Goal: Book appointment/travel/reservation

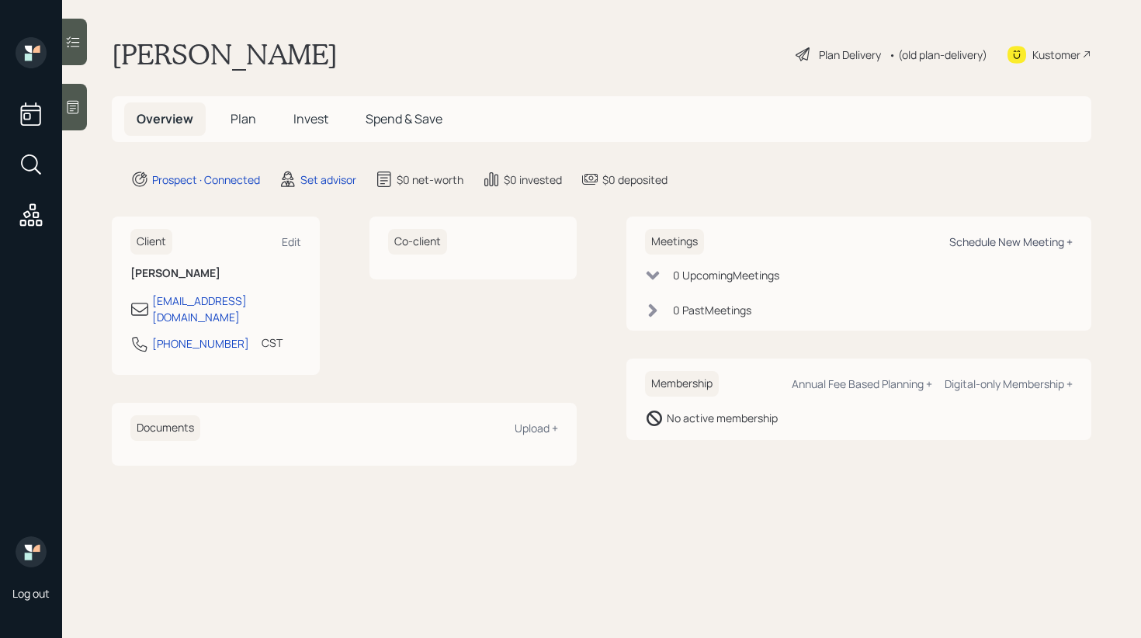
click at [1016, 239] on div "Schedule New Meeting +" at bounding box center [1010, 241] width 123 height 15
select select "round-[PERSON_NAME]"
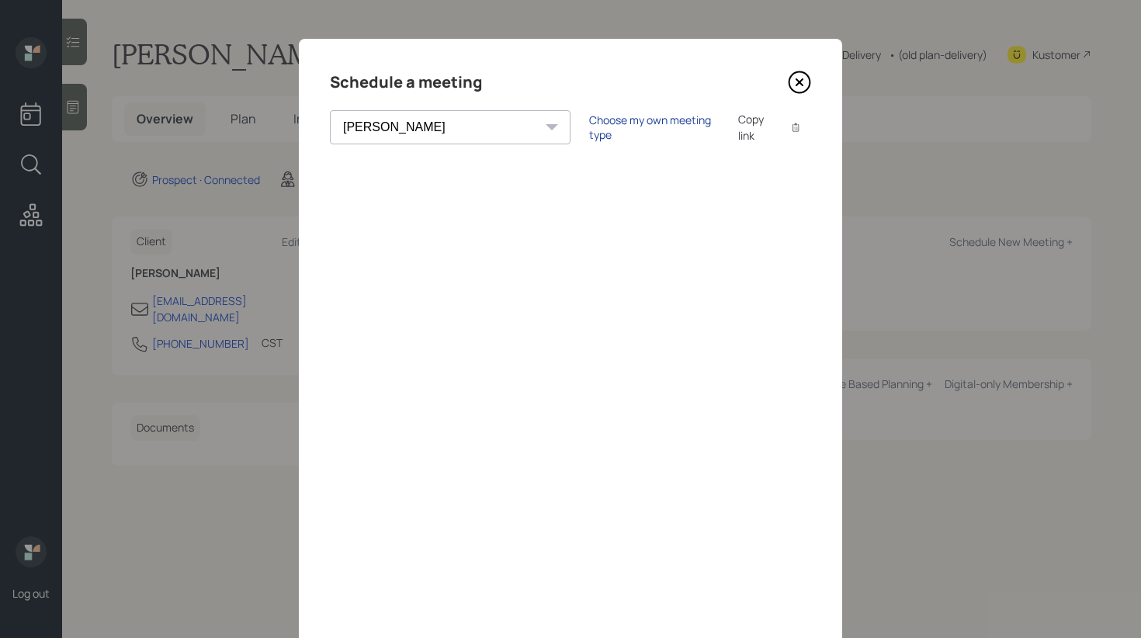
click at [589, 123] on div "Choose my own meeting type" at bounding box center [654, 127] width 130 height 29
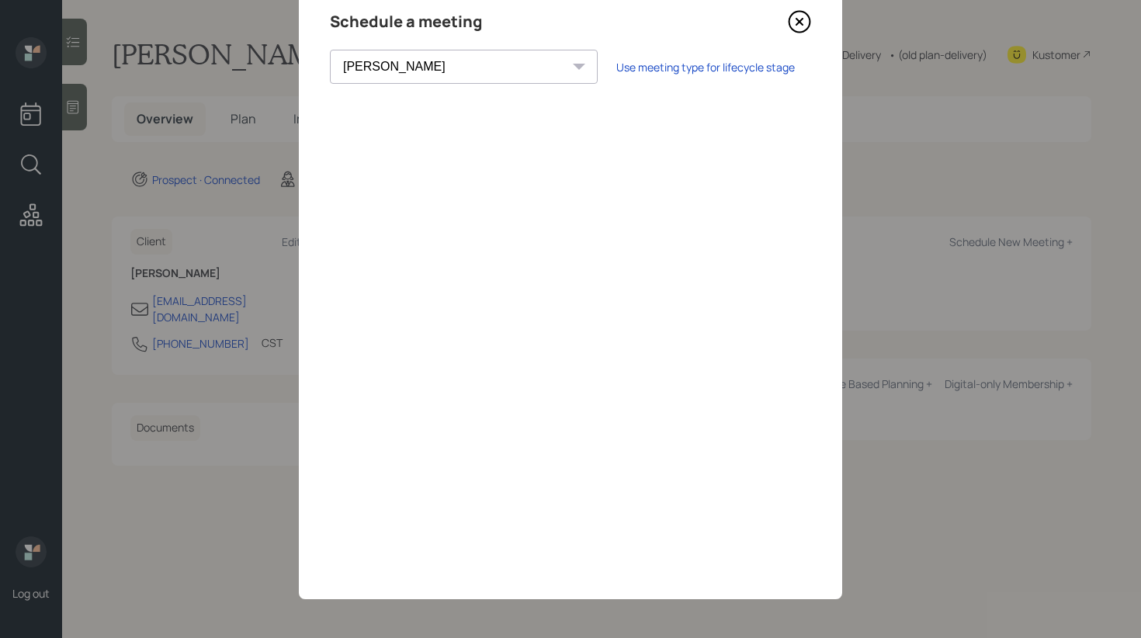
click at [809, 19] on icon at bounding box center [799, 22] width 21 height 21
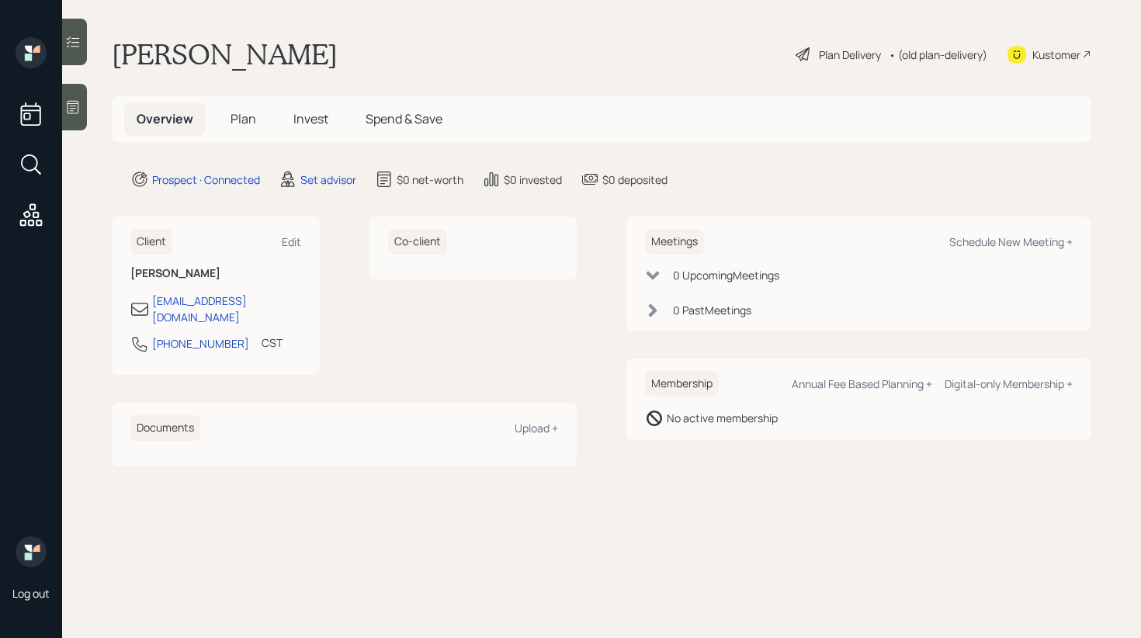
click at [82, 120] on div at bounding box center [74, 107] width 25 height 47
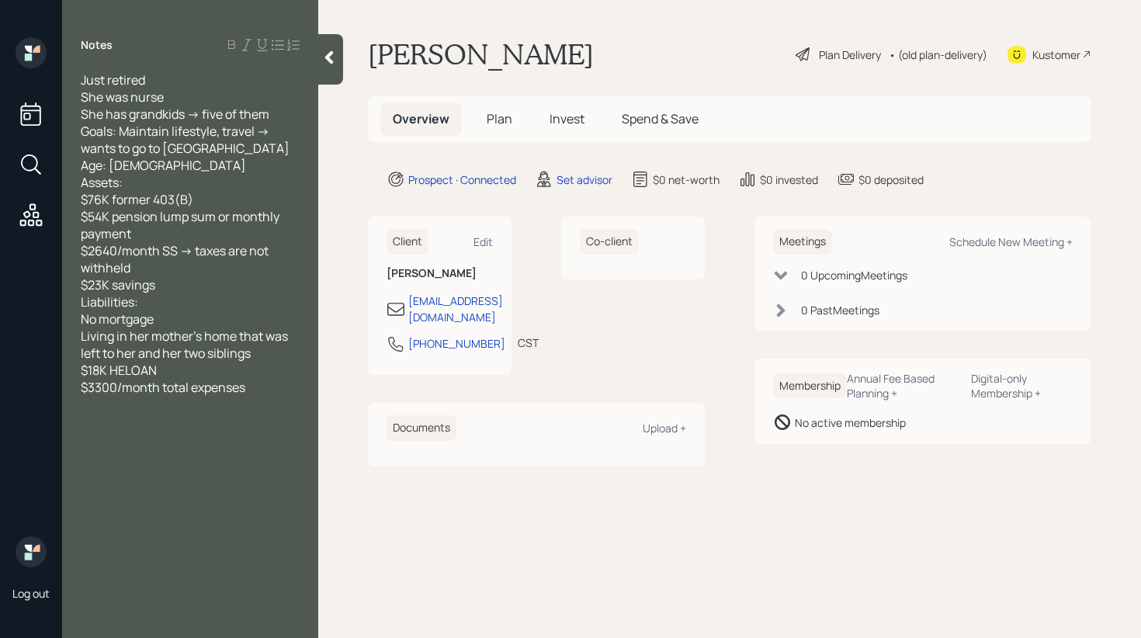
click at [340, 60] on div at bounding box center [330, 59] width 25 height 50
